Goal: Task Accomplishment & Management: Use online tool/utility

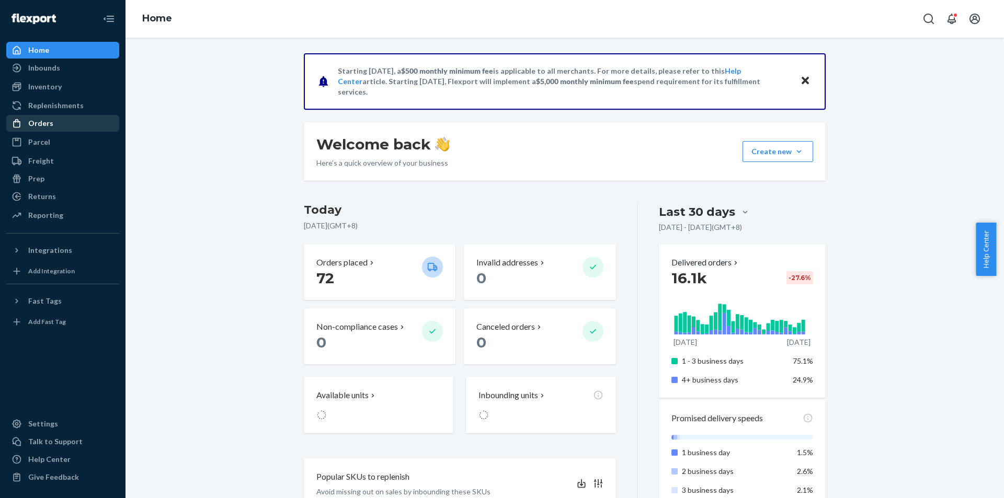
click at [70, 117] on div "Orders" at bounding box center [62, 123] width 111 height 15
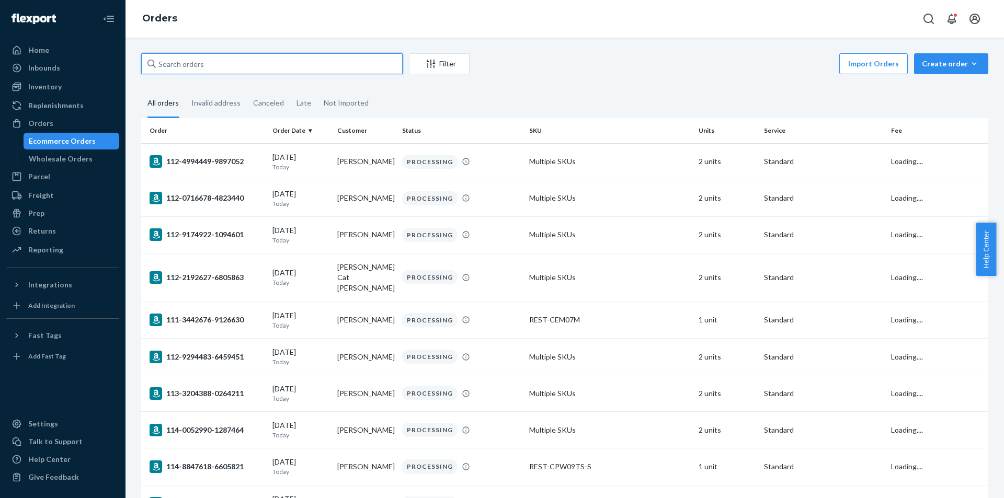
click at [211, 66] on input "text" at bounding box center [271, 63] width 261 height 21
paste input "#PD1534720"
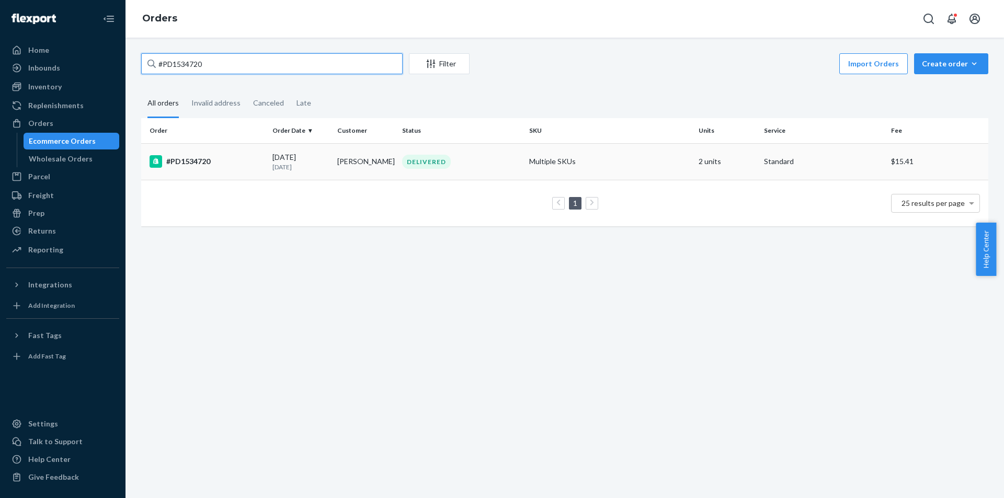
type input "#PD1534720"
click at [224, 166] on div "#PD1534720" at bounding box center [206, 161] width 114 height 13
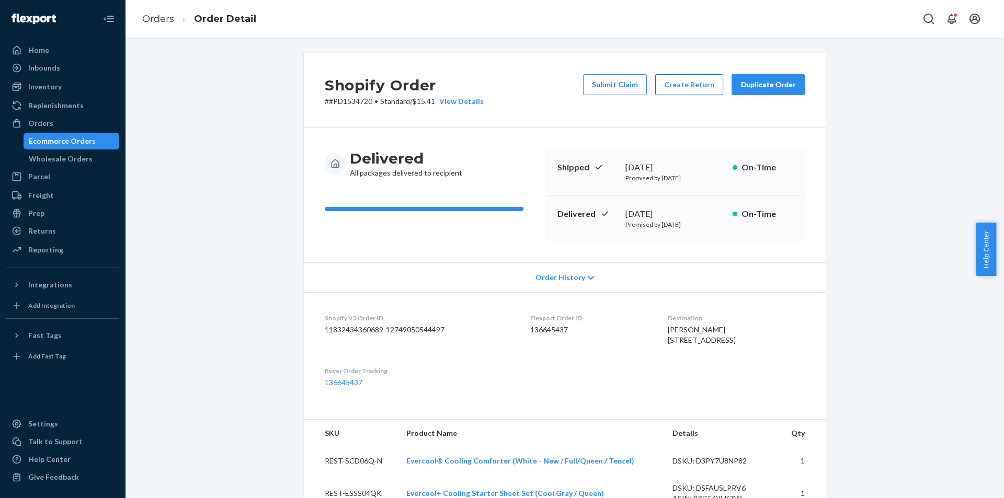
click at [700, 89] on button "Create Return" at bounding box center [689, 84] width 68 height 21
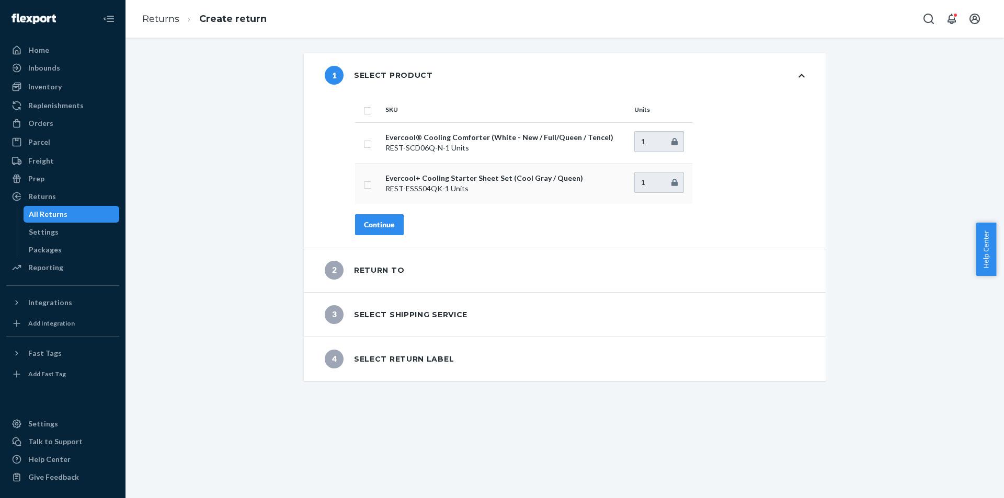
click at [364, 186] on input "checkbox" at bounding box center [367, 183] width 8 height 11
checkbox input "true"
click at [371, 225] on div "Continue" at bounding box center [379, 225] width 31 height 10
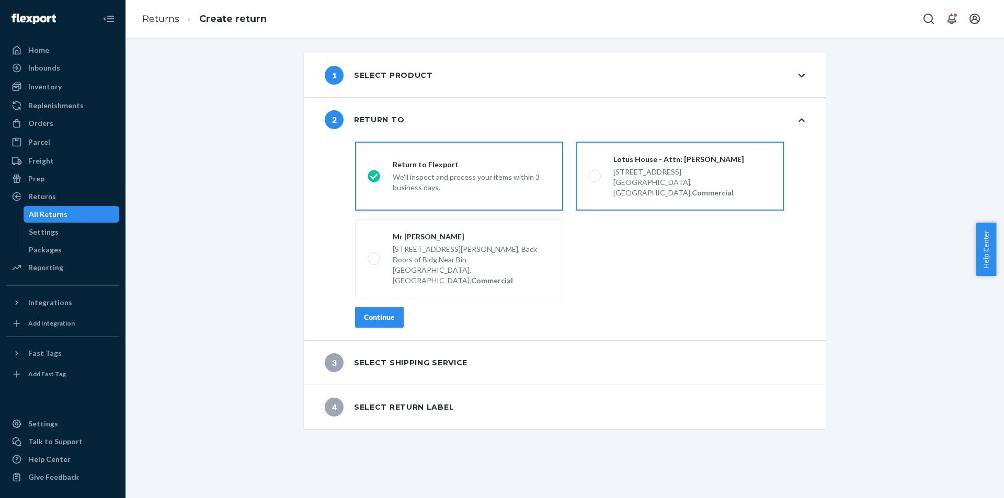
click at [639, 157] on div "Lotus House - Attn: [PERSON_NAME]" at bounding box center [692, 159] width 158 height 10
click at [595, 173] on input "Lotus House - Attn: [PERSON_NAME] [STREET_ADDRESS], Commercial" at bounding box center [591, 176] width 7 height 7
radio input "true"
click at [384, 312] on div "Continue" at bounding box center [379, 317] width 31 height 10
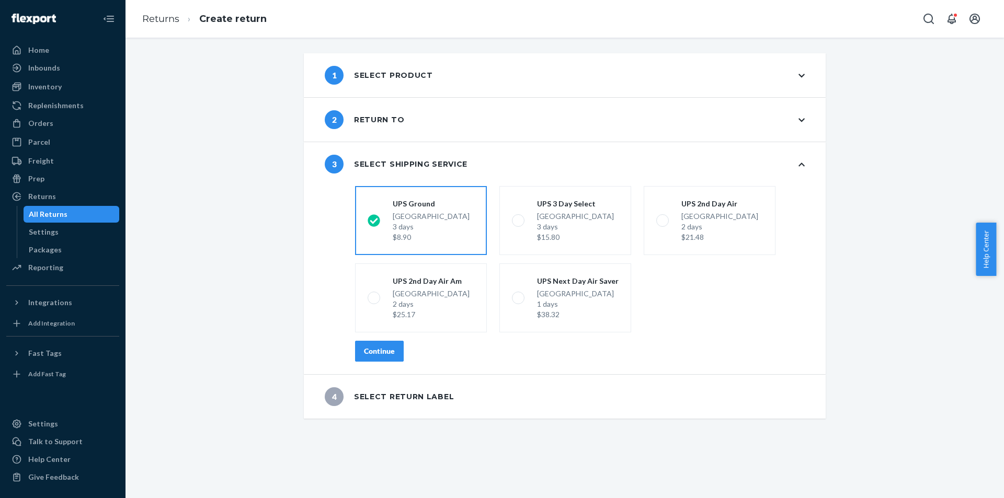
click at [373, 351] on div "Continue" at bounding box center [379, 351] width 31 height 10
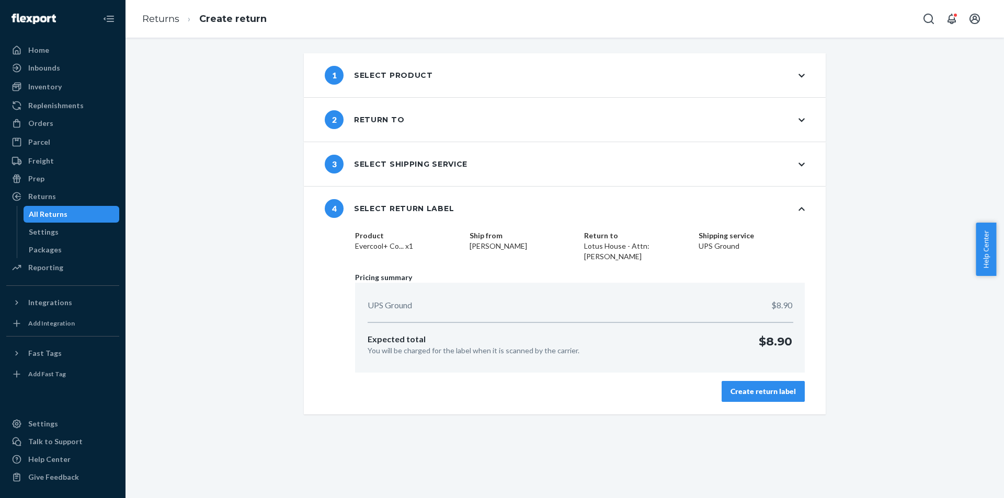
click at [745, 394] on div "Create return label" at bounding box center [762, 391] width 65 height 10
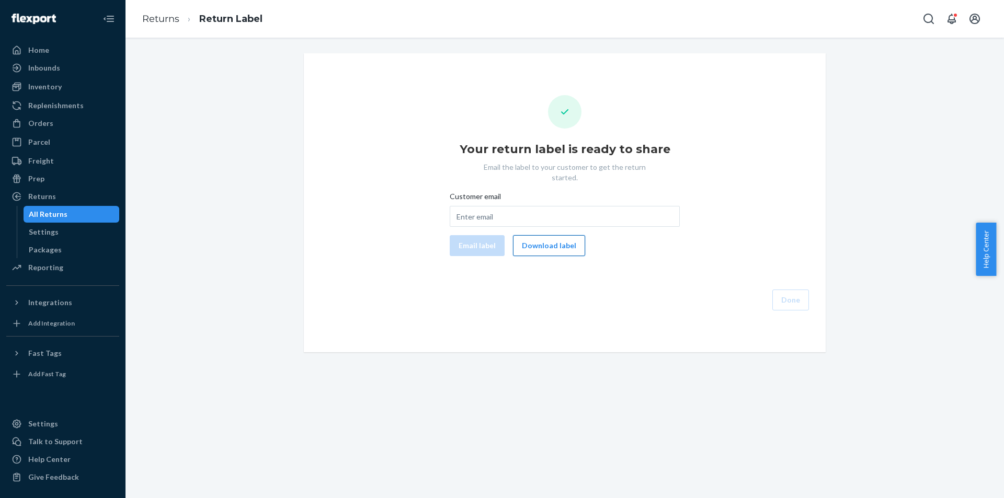
click at [569, 242] on button "Download label" at bounding box center [549, 245] width 72 height 21
